Goal: Navigation & Orientation: Find specific page/section

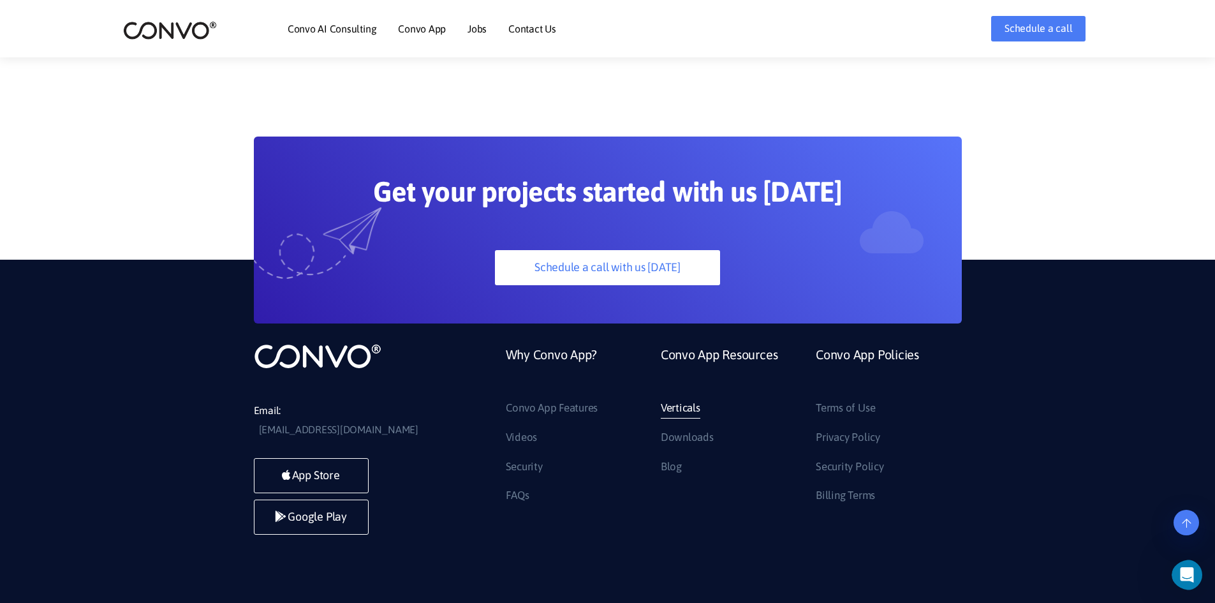
scroll to position [3564, 0]
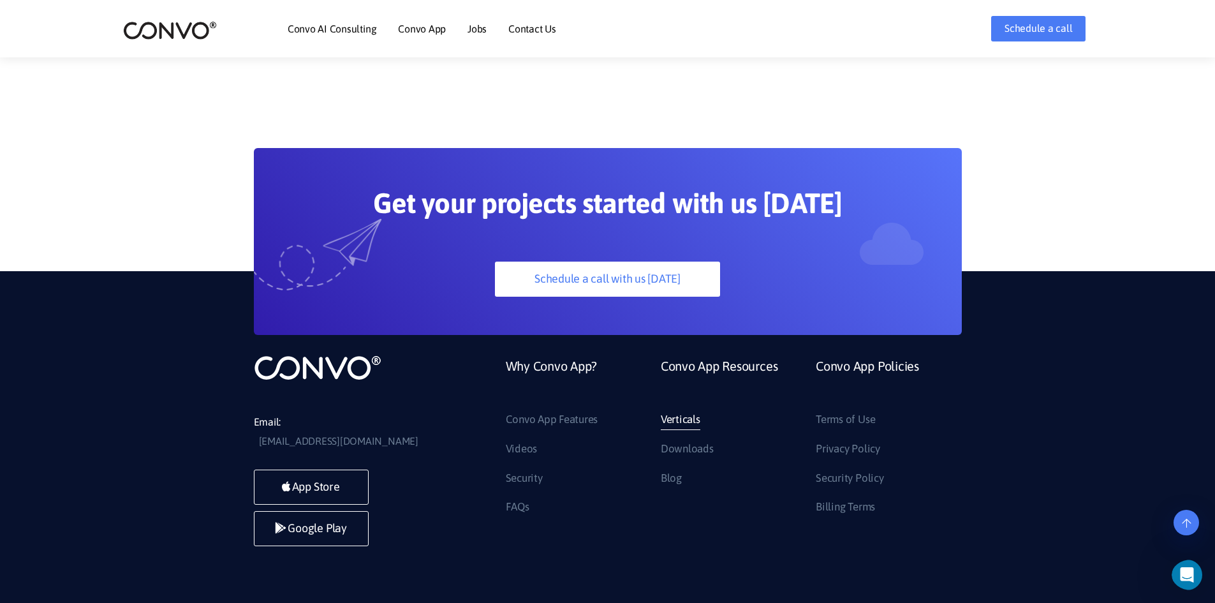
click at [693, 410] on link "Verticals" at bounding box center [681, 420] width 40 height 20
